Goal: Task Accomplishment & Management: Complete application form

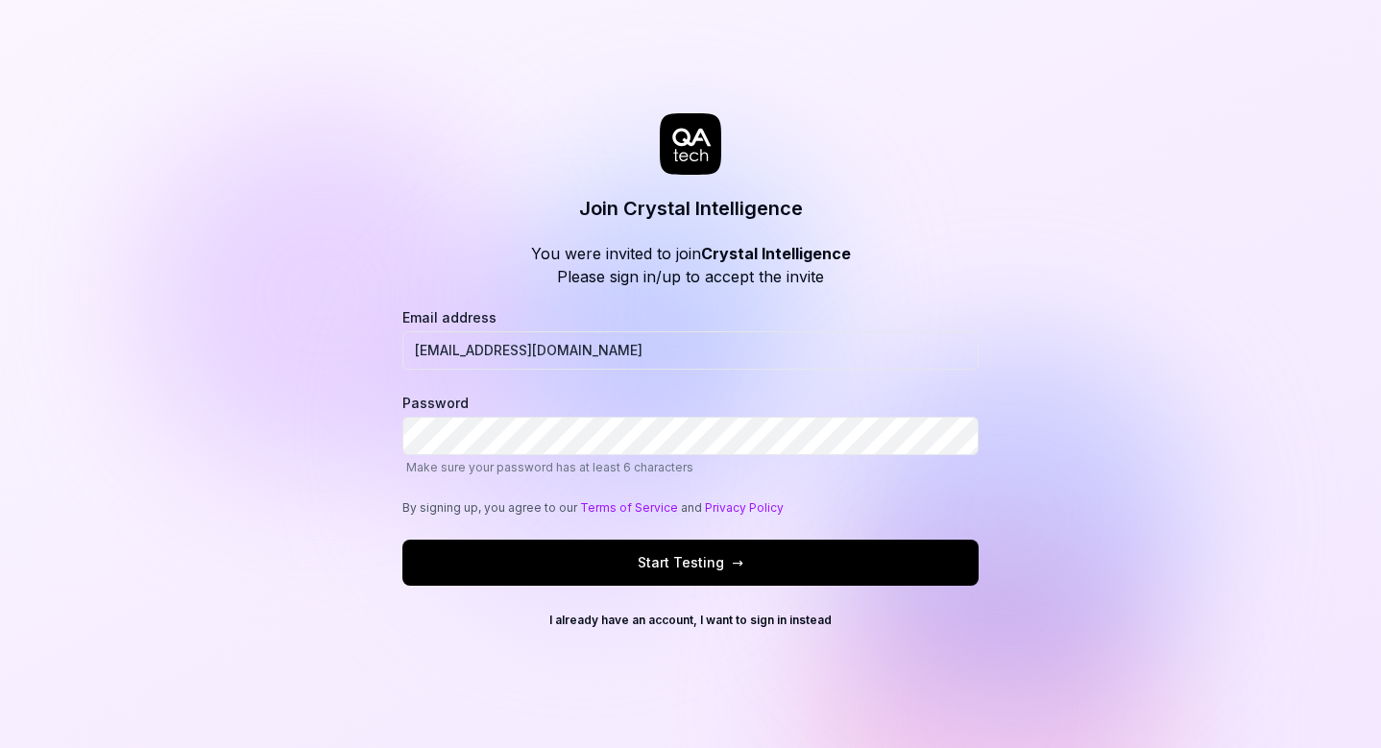
click at [580, 562] on button "Start Testing →" at bounding box center [690, 563] width 576 height 46
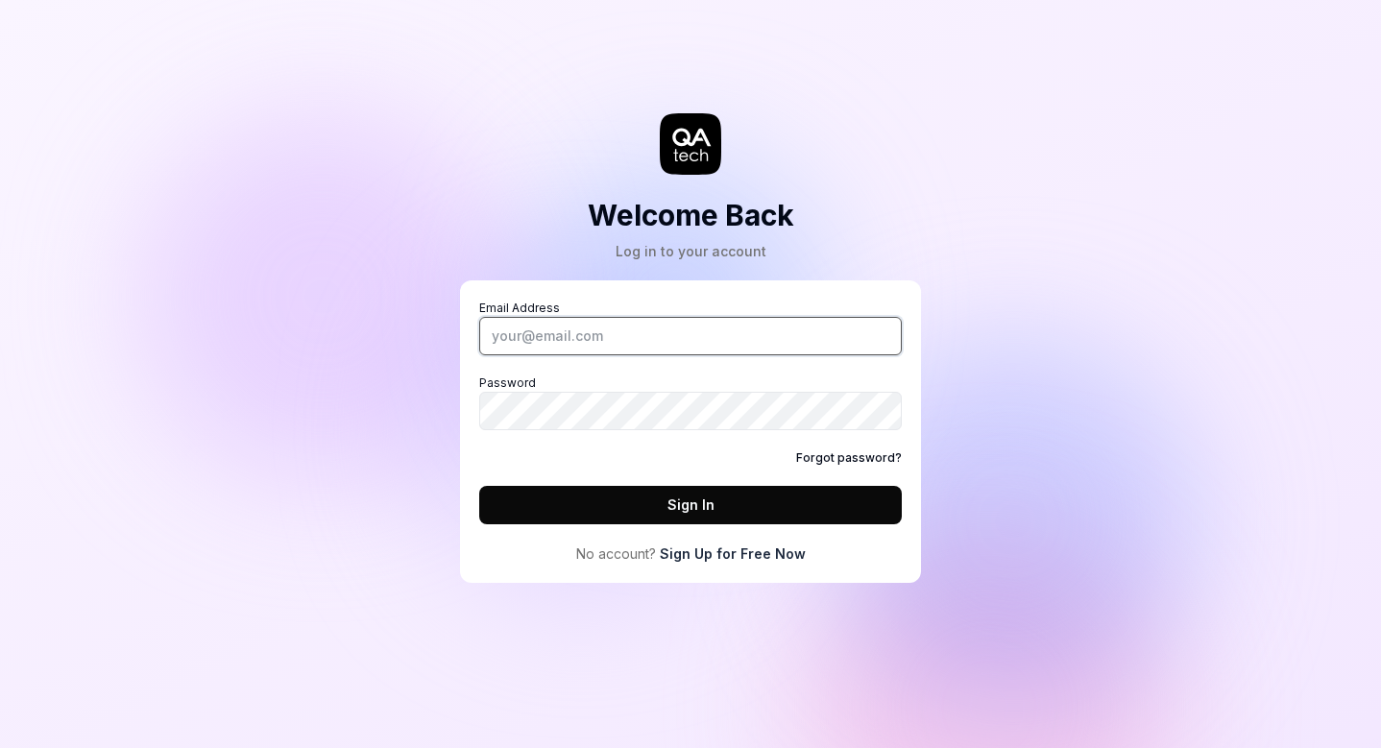
click at [598, 337] on input "Email Address" at bounding box center [690, 336] width 423 height 38
click at [595, 342] on input "Email Address" at bounding box center [690, 336] width 423 height 38
paste input "[EMAIL_ADDRESS][DOMAIN_NAME]"
type input "[EMAIL_ADDRESS][DOMAIN_NAME]"
click at [589, 513] on button "Sign In" at bounding box center [690, 505] width 423 height 38
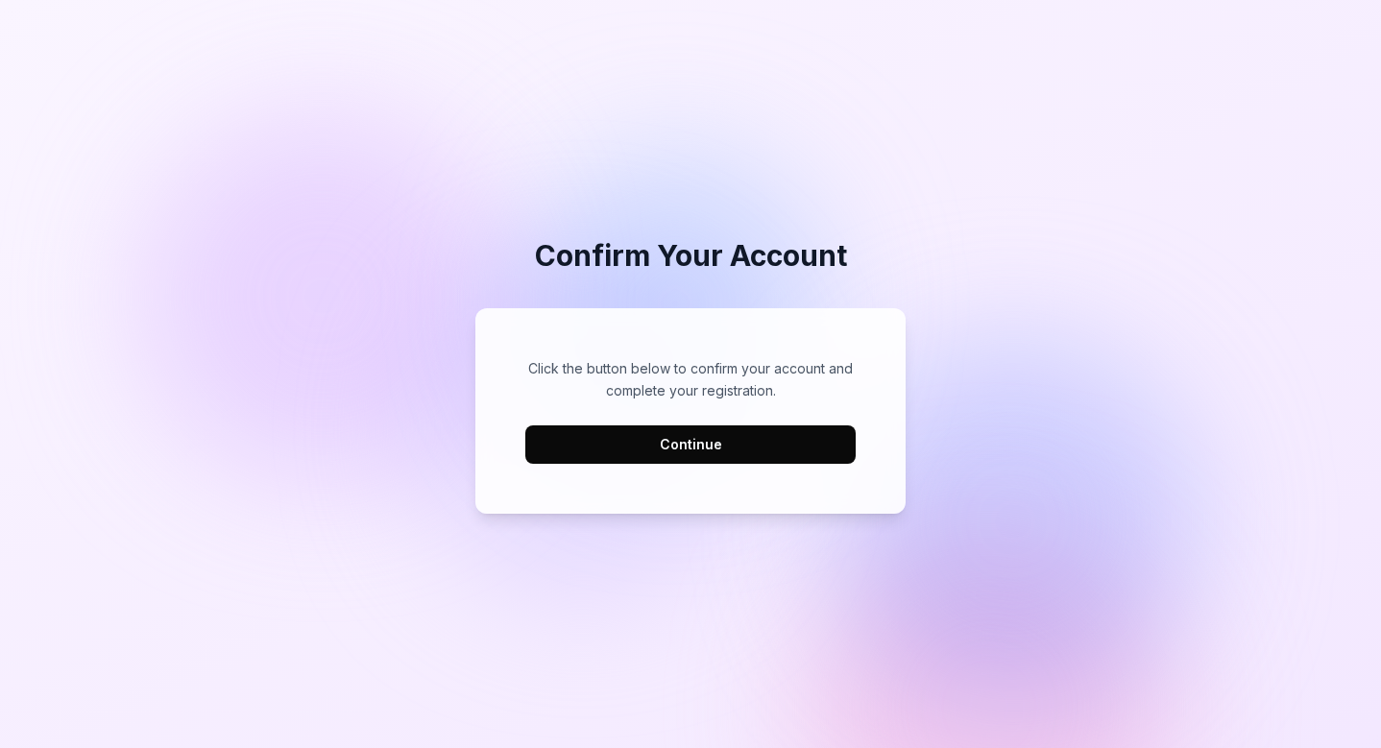
click at [742, 440] on button "Continue" at bounding box center [690, 445] width 330 height 38
